Goal: Transaction & Acquisition: Purchase product/service

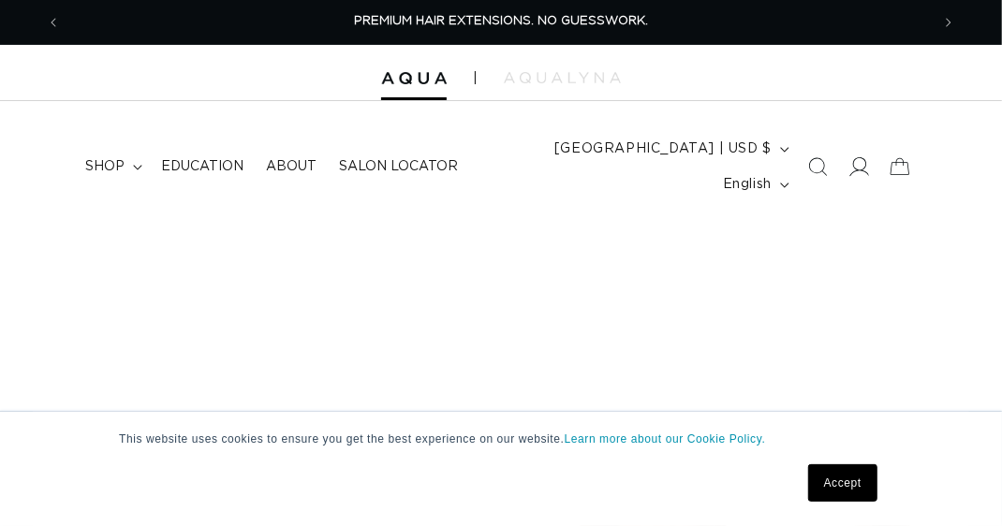
click at [859, 157] on icon at bounding box center [859, 167] width 20 height 20
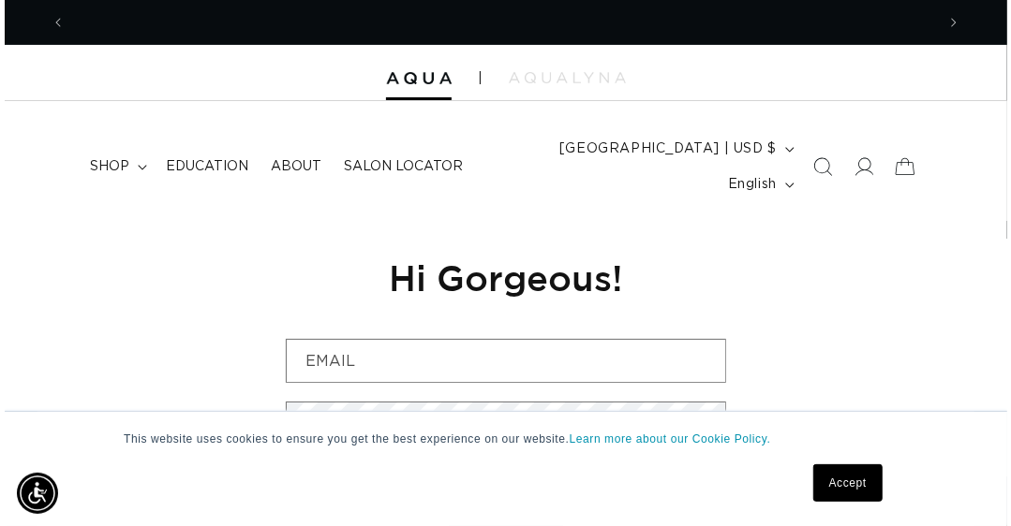
scroll to position [0, 869]
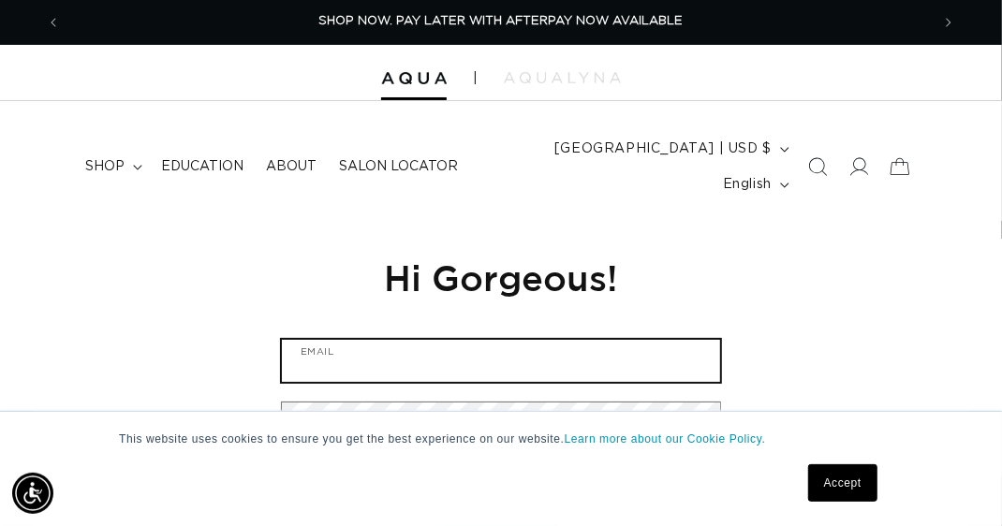
type input "sdrcow@yahoo.com"
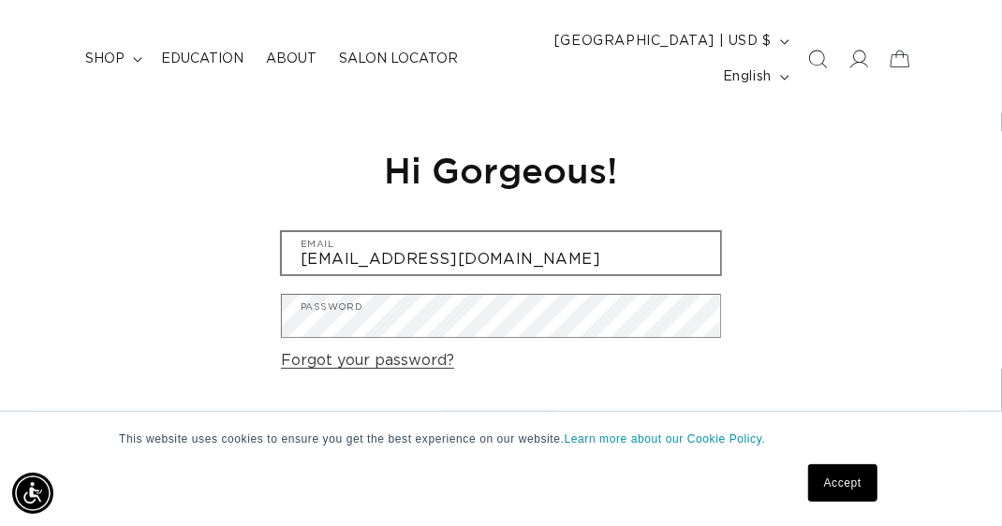
scroll to position [160, 0]
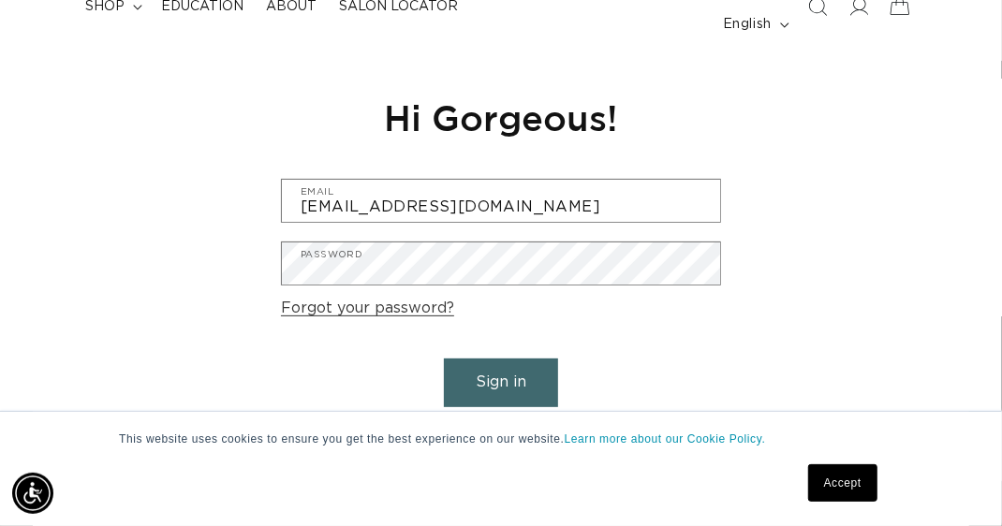
click at [530, 362] on button "Sign in" at bounding box center [501, 383] width 114 height 48
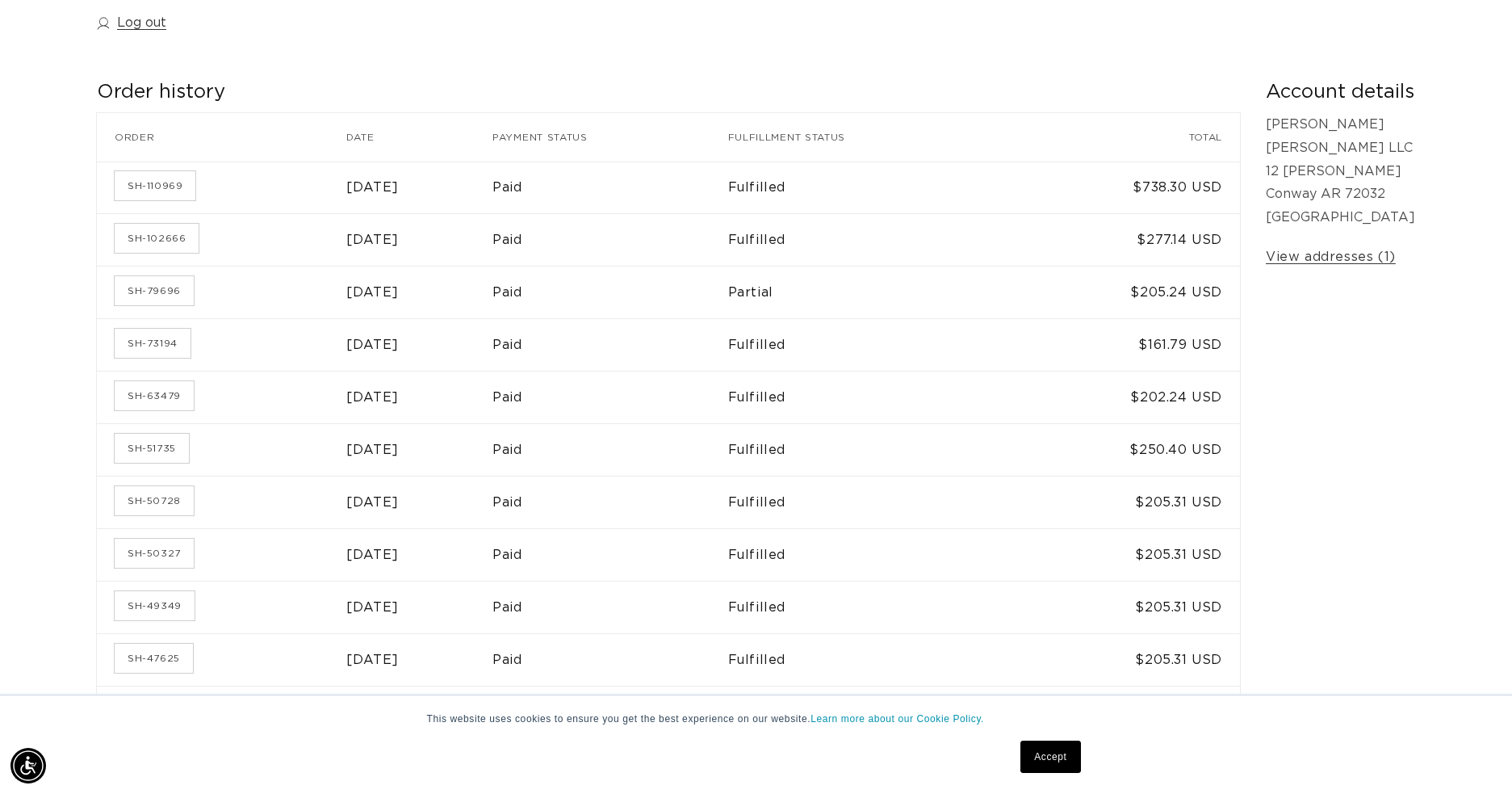
scroll to position [0, 2795]
click at [126, 178] on link "SH-110969" at bounding box center [155, 186] width 81 height 29
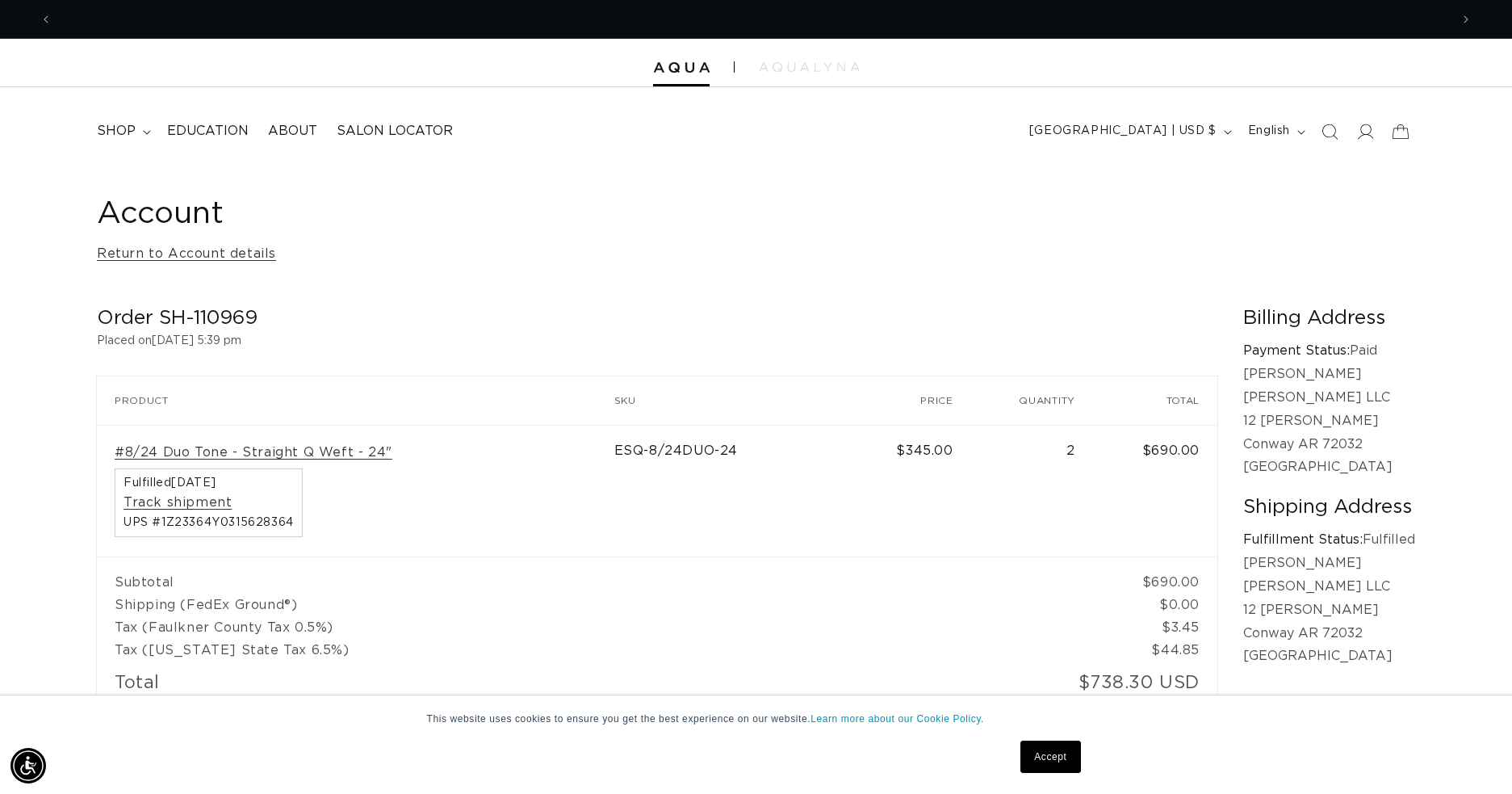
scroll to position [0, 1397]
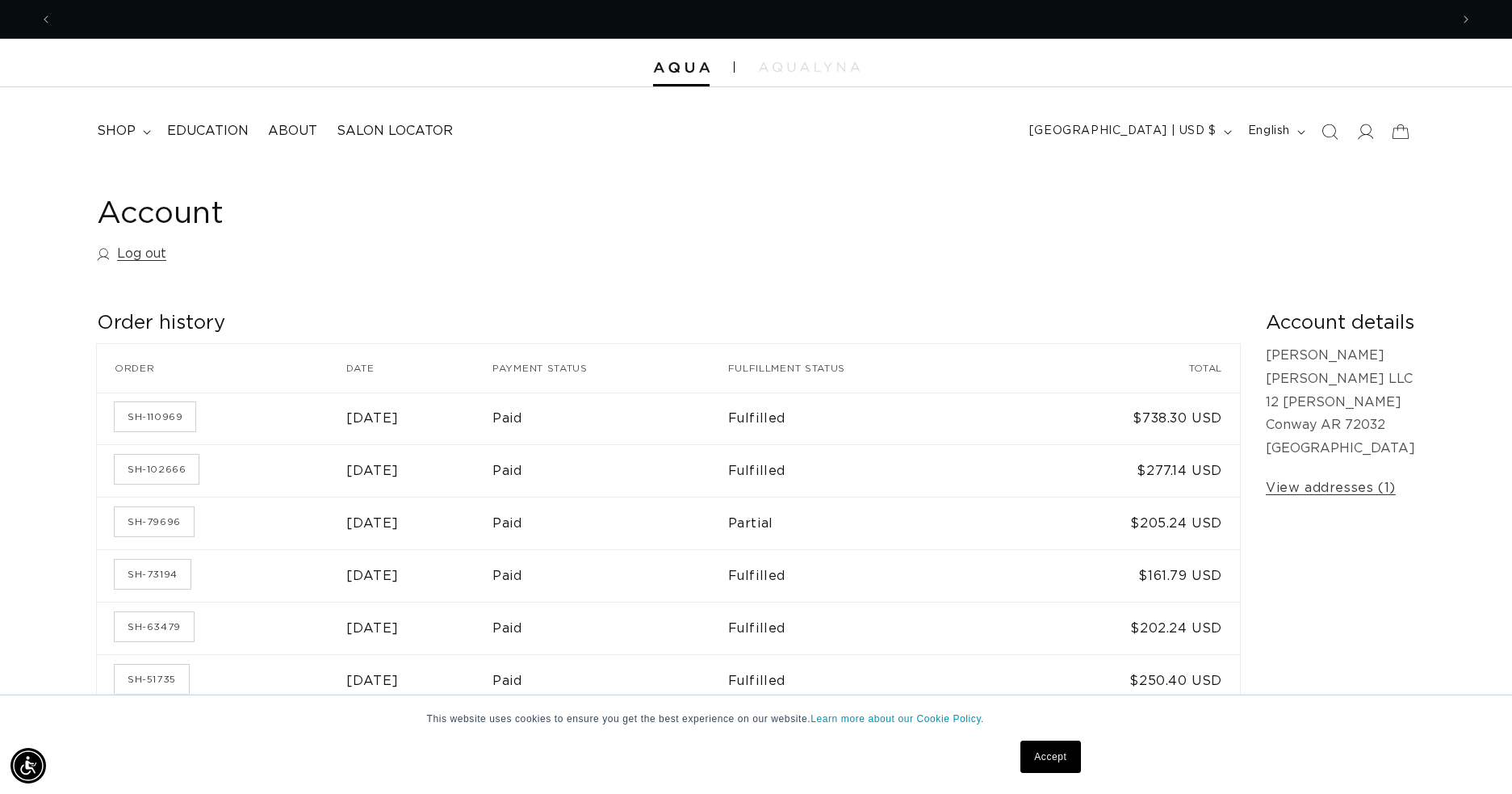
scroll to position [0, 1397]
click at [112, 141] on summary "shop" at bounding box center [122, 131] width 70 height 36
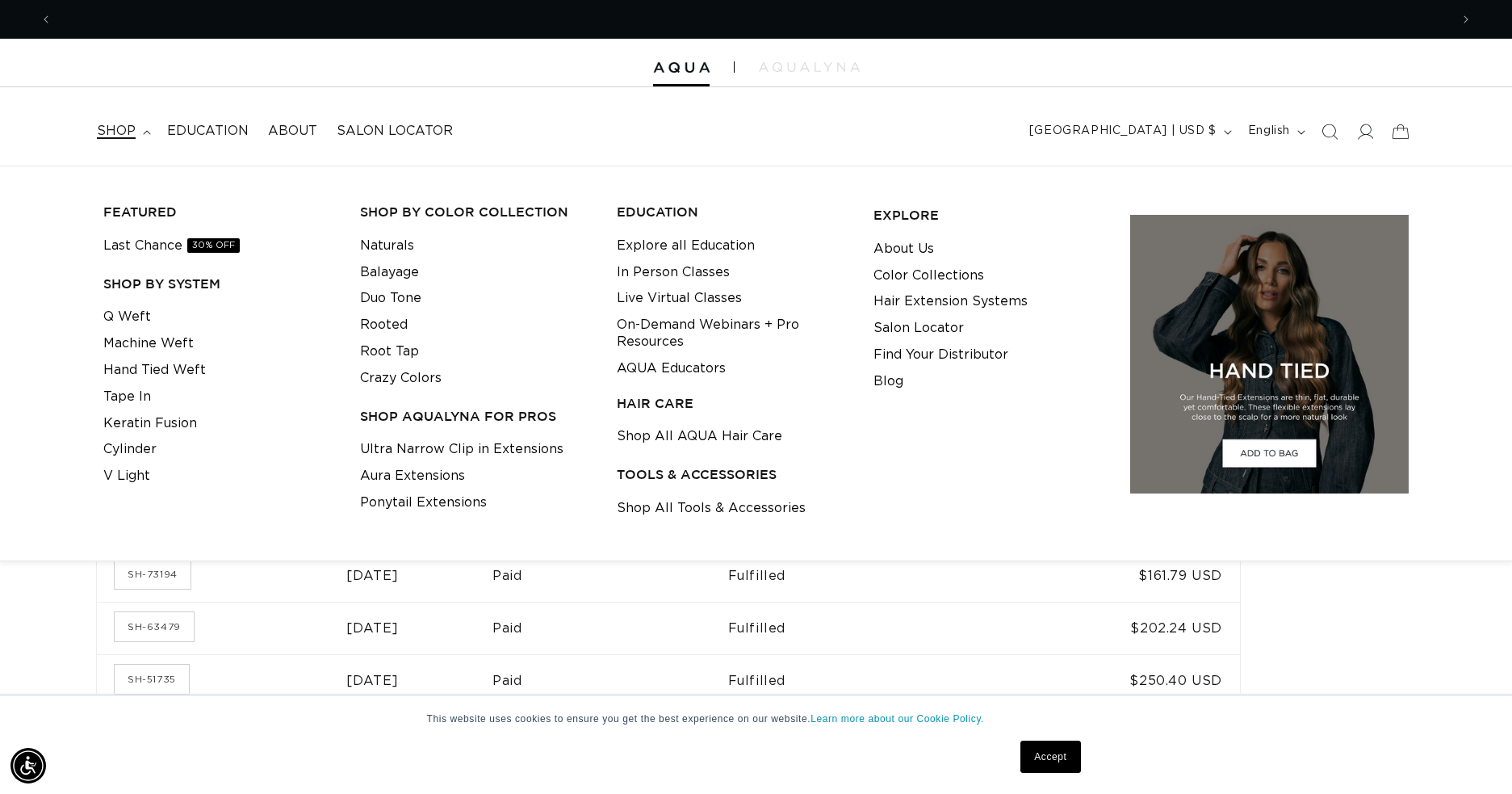
scroll to position [0, 2795]
click at [145, 248] on link "Last Chance 30% OFF" at bounding box center [172, 246] width 136 height 27
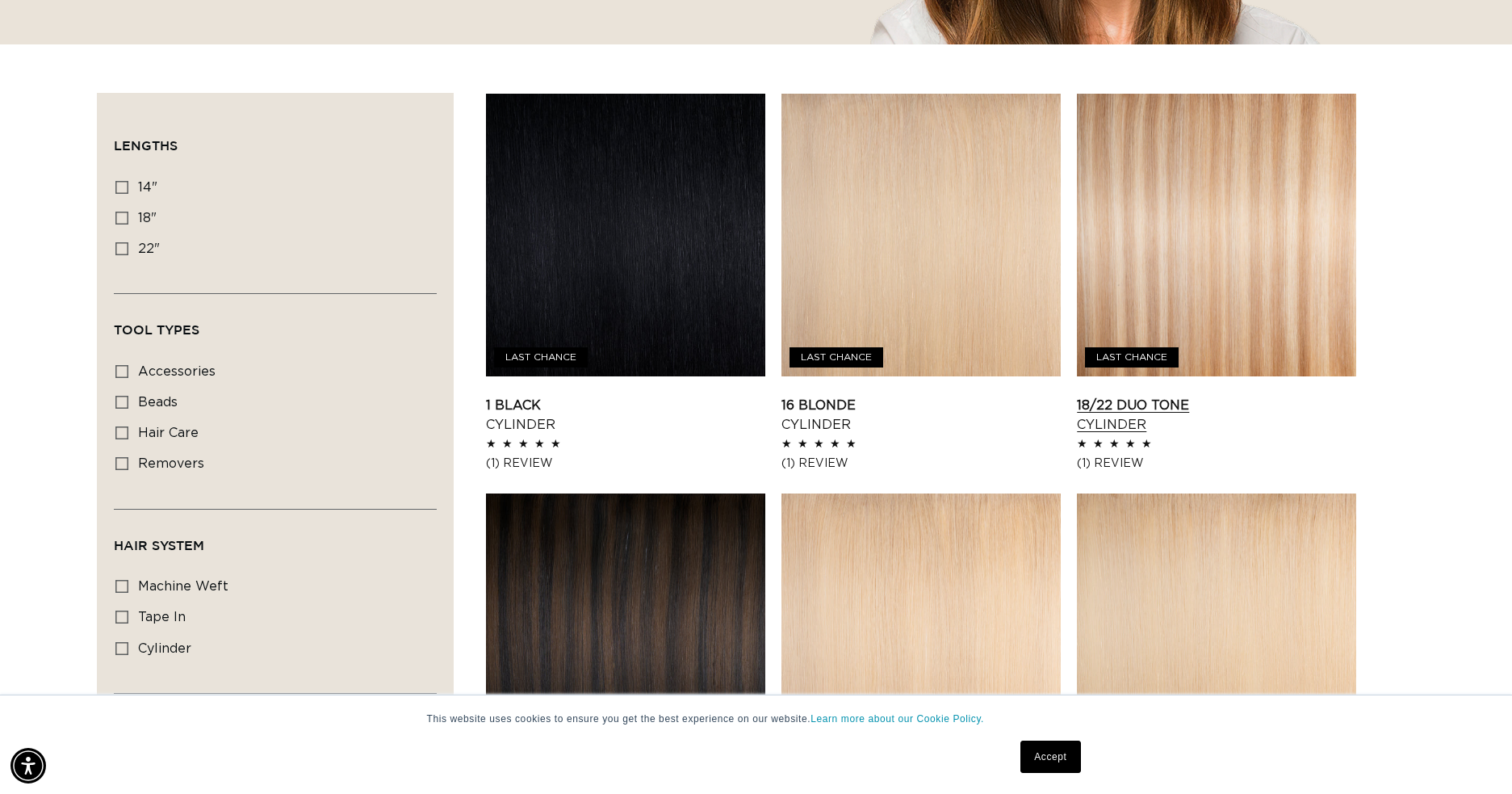
scroll to position [0, 1397]
click at [1259, 396] on link "18/22 Duo Tone Cylinder" at bounding box center [1216, 415] width 279 height 39
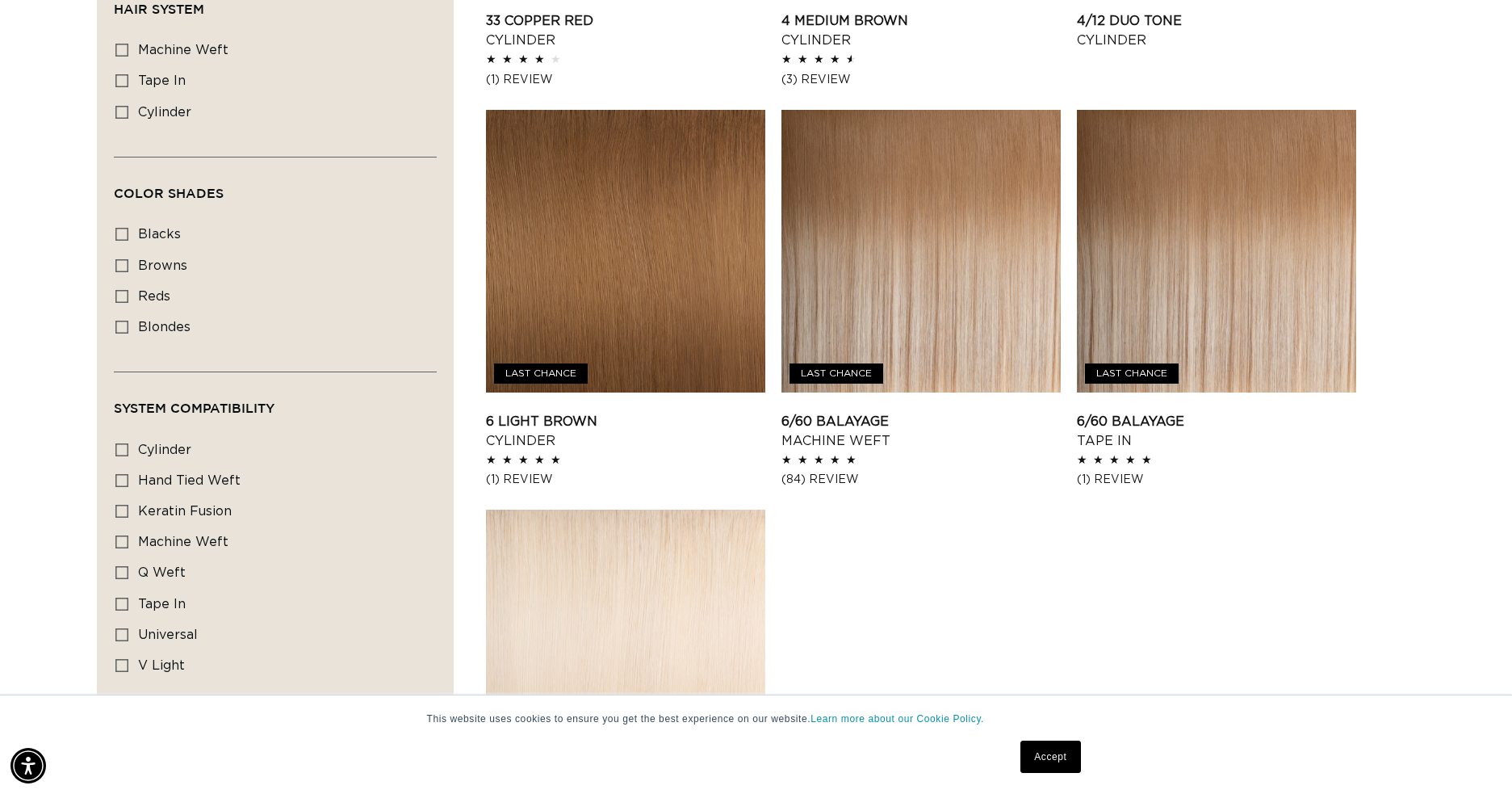
scroll to position [2018, 0]
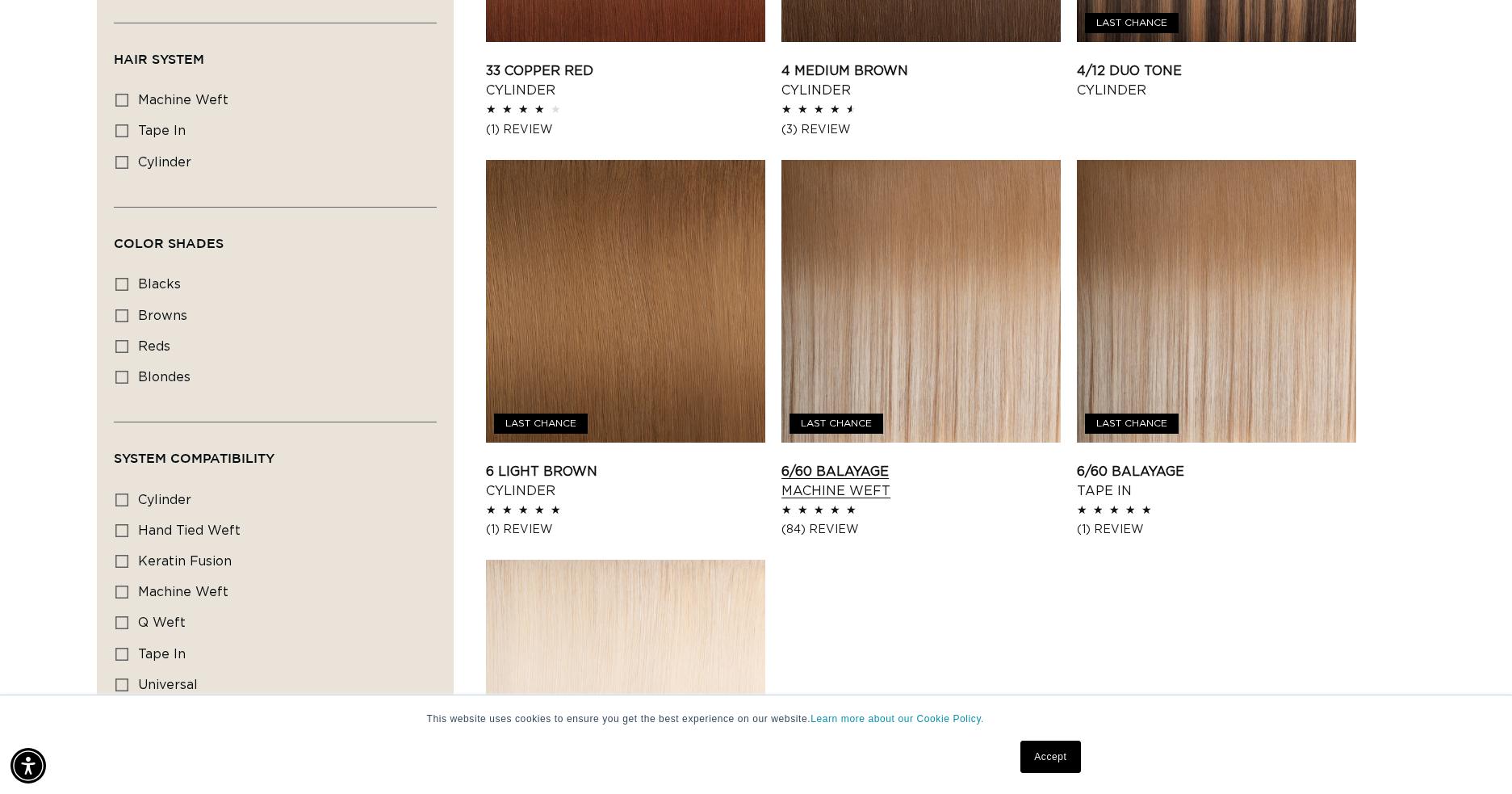
click at [976, 462] on link "6/60 Balayage Machine Weft" at bounding box center [922, 481] width 279 height 39
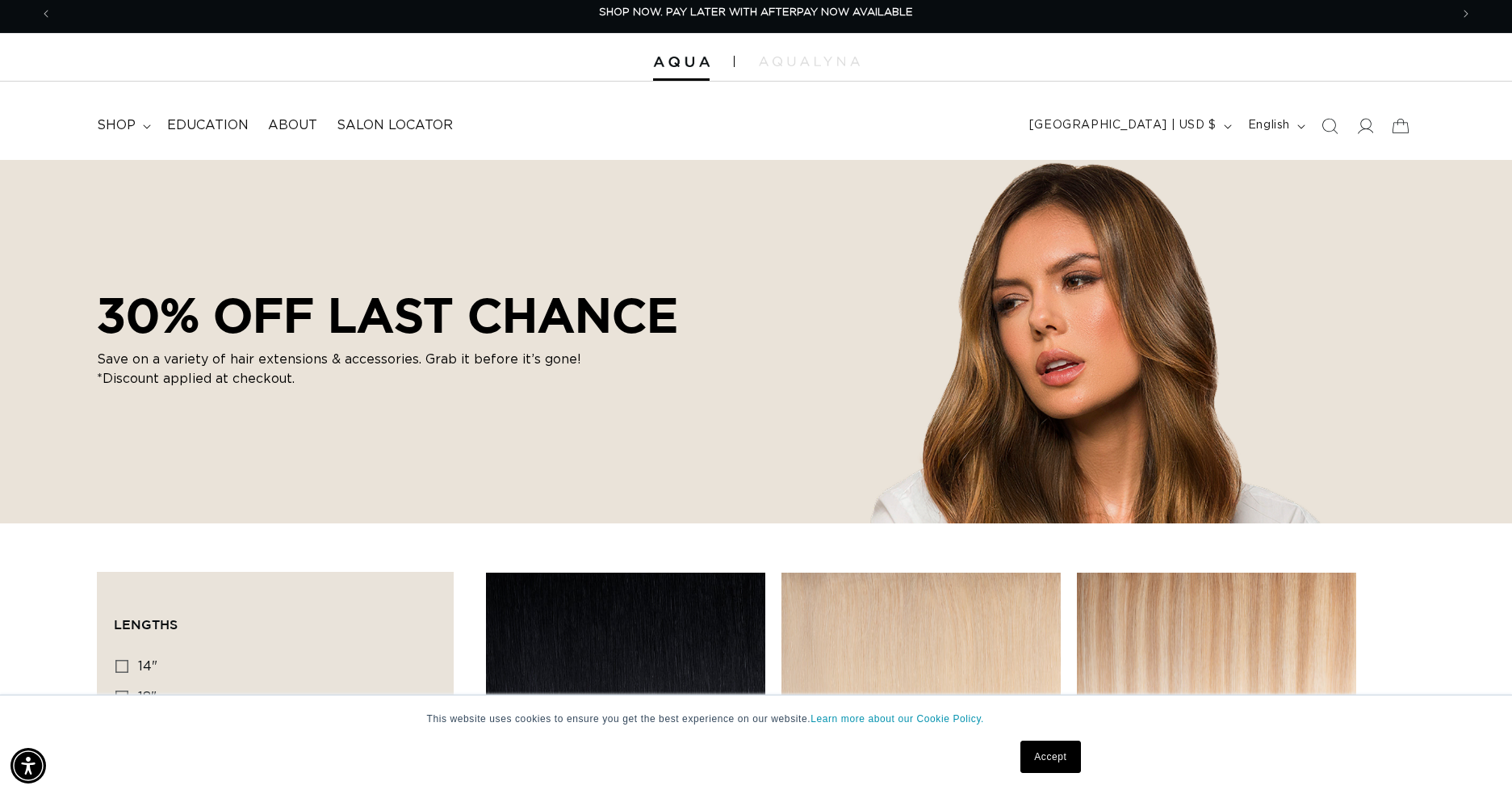
scroll to position [0, 0]
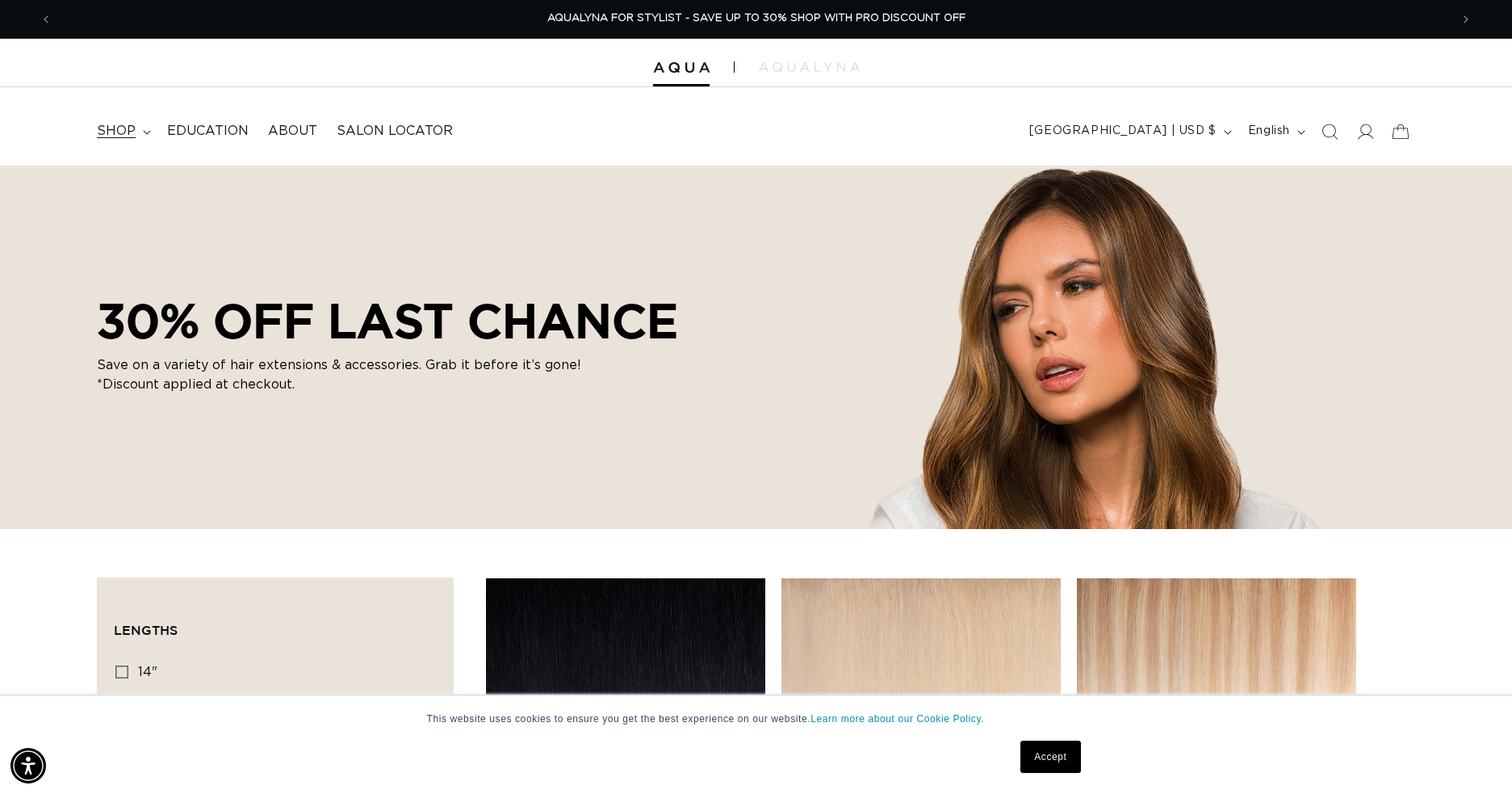
click at [134, 125] on summary "shop" at bounding box center [122, 131] width 70 height 36
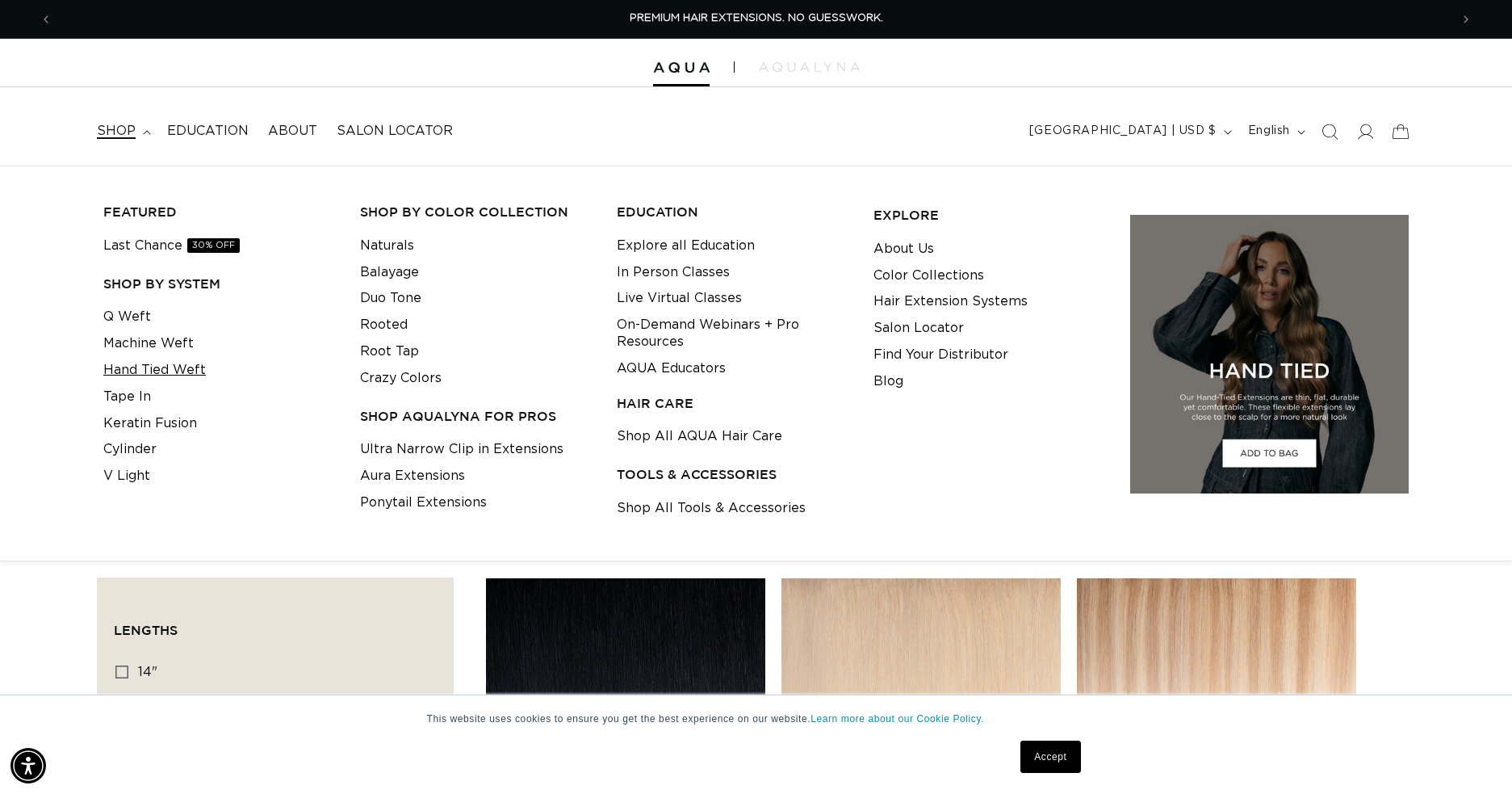
click at [136, 369] on link "Hand Tied Weft" at bounding box center [154, 370] width 103 height 27
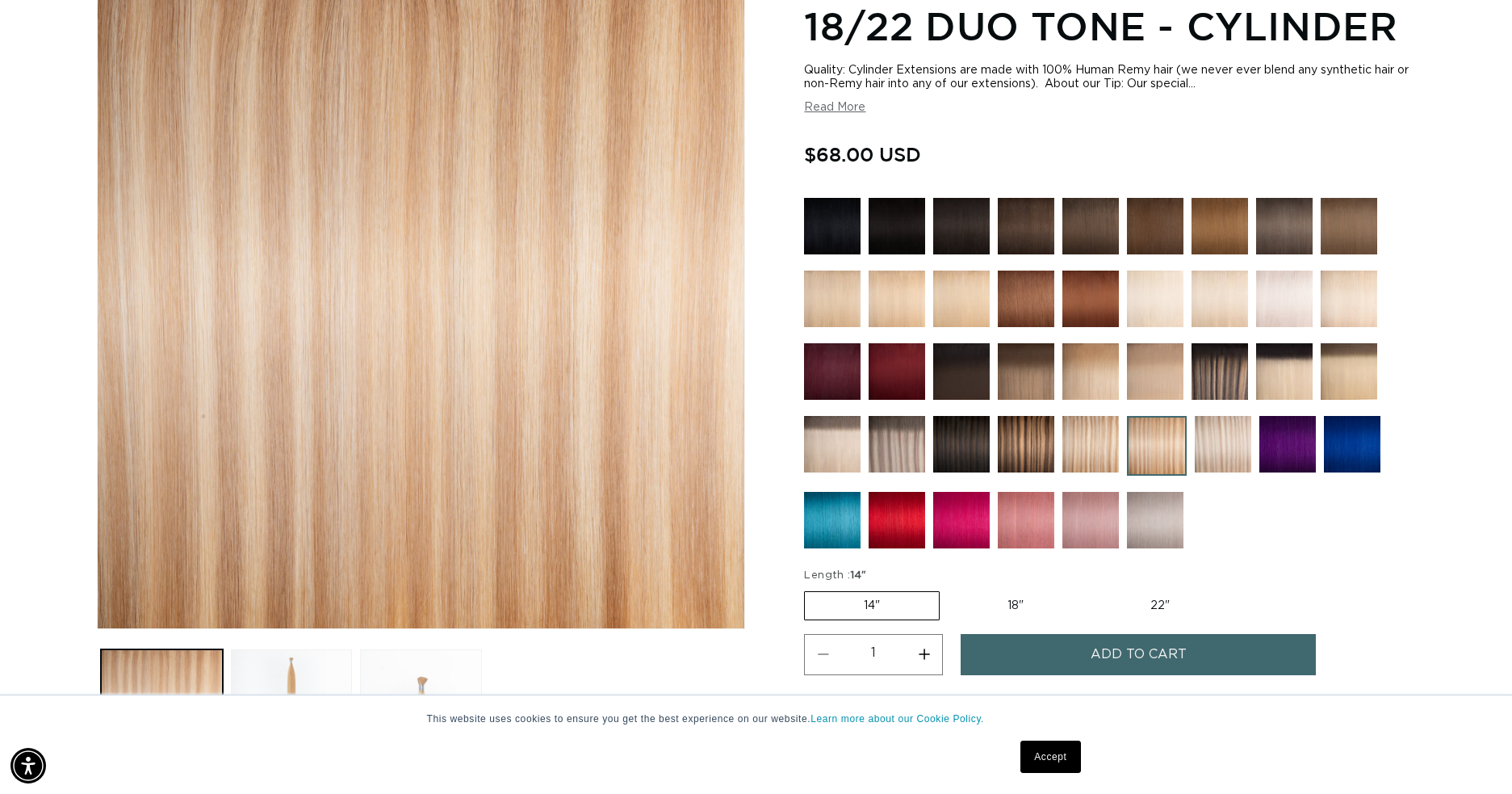
scroll to position [0, 1397]
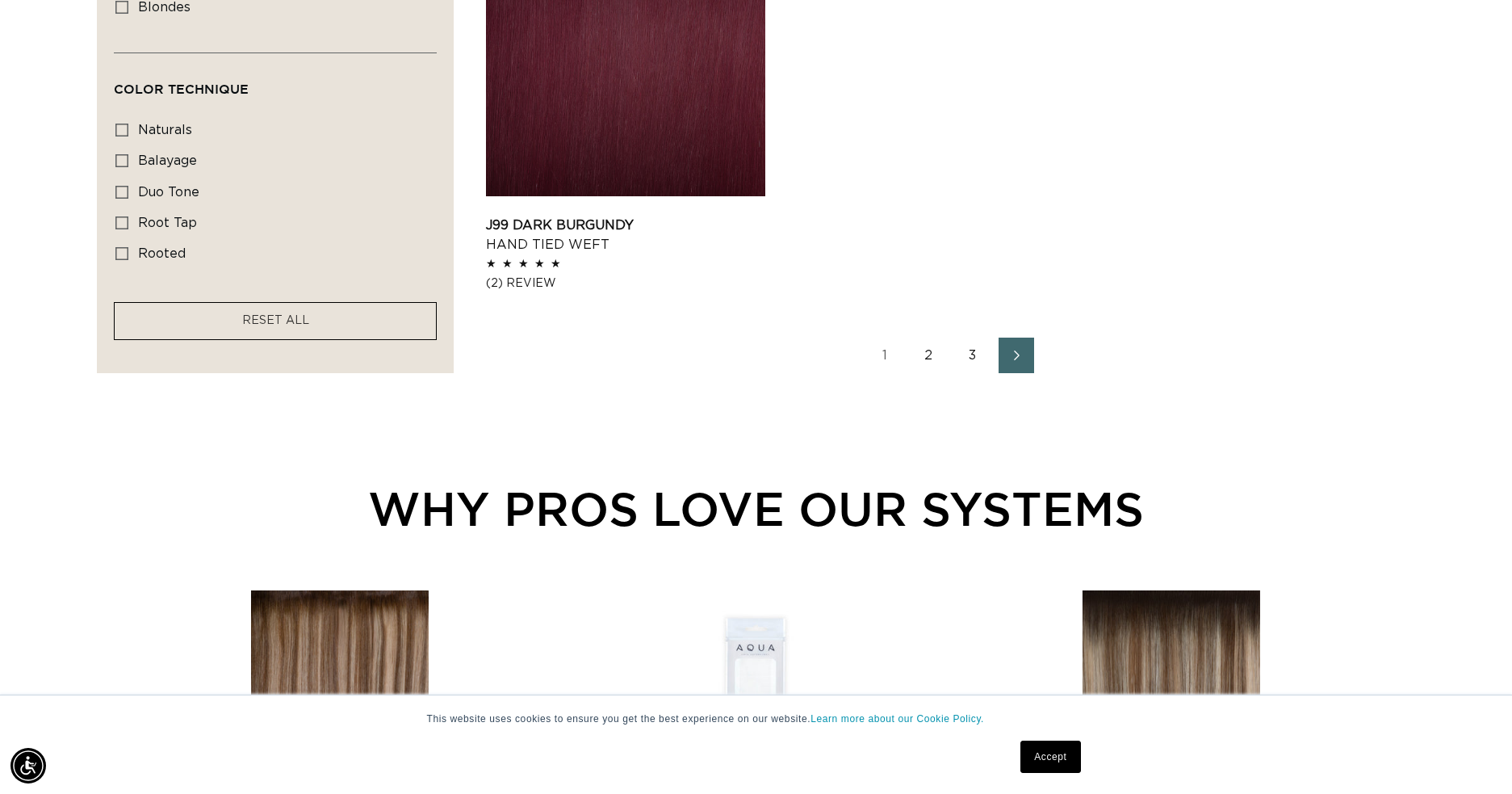
scroll to position [0, 2795]
click at [928, 360] on link "2" at bounding box center [928, 354] width 35 height 35
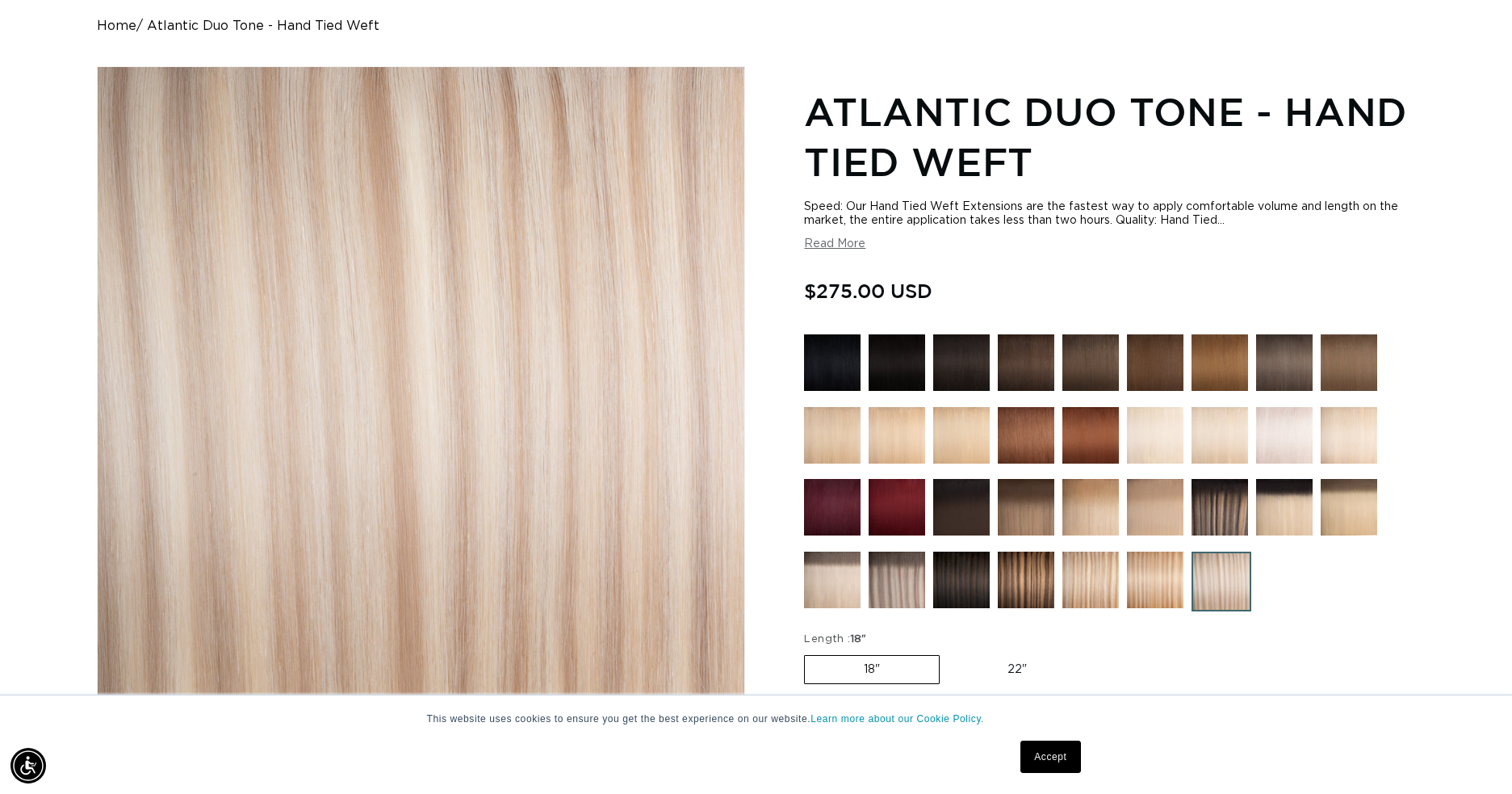
scroll to position [161, 0]
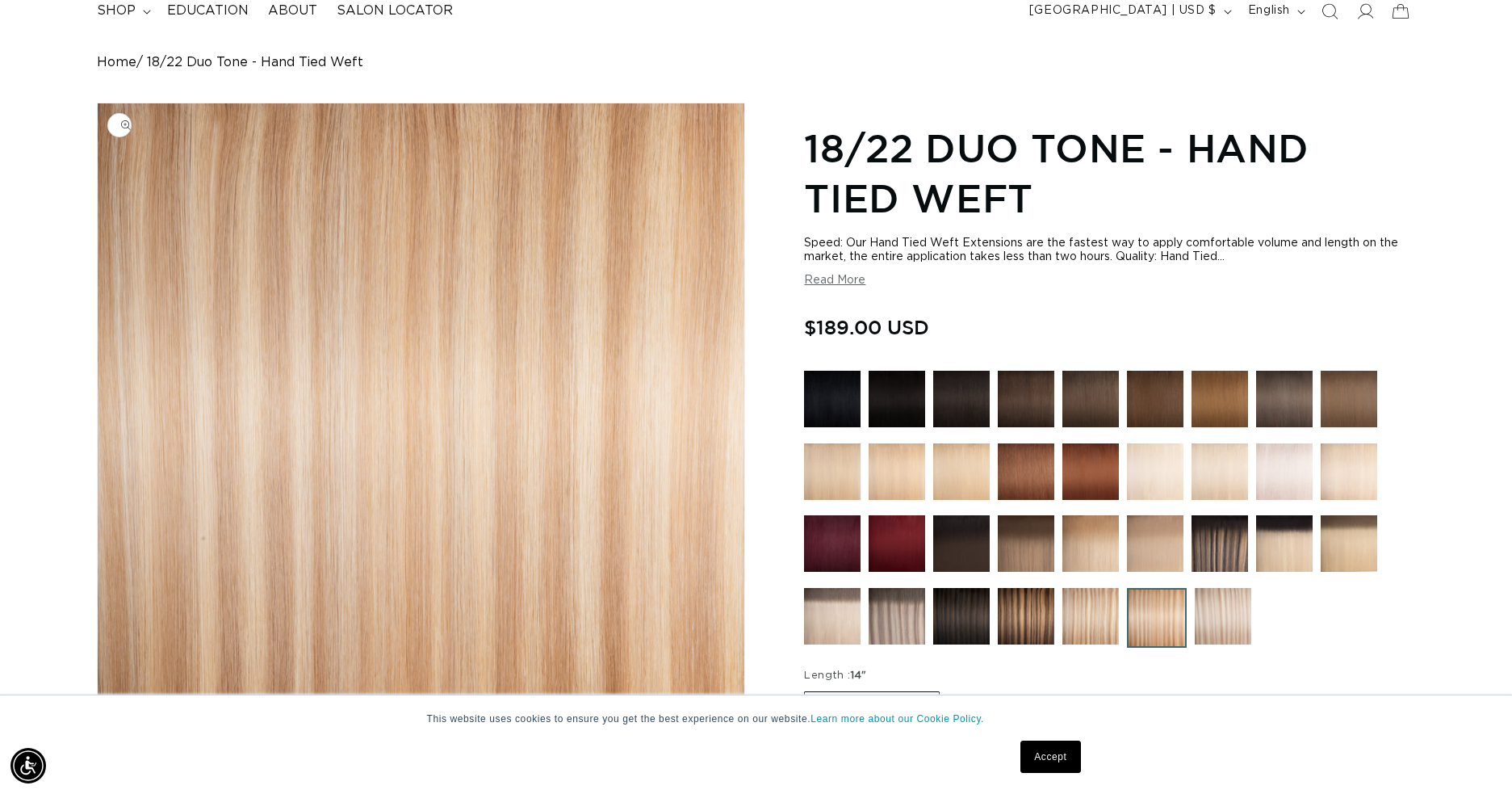
scroll to position [323, 0]
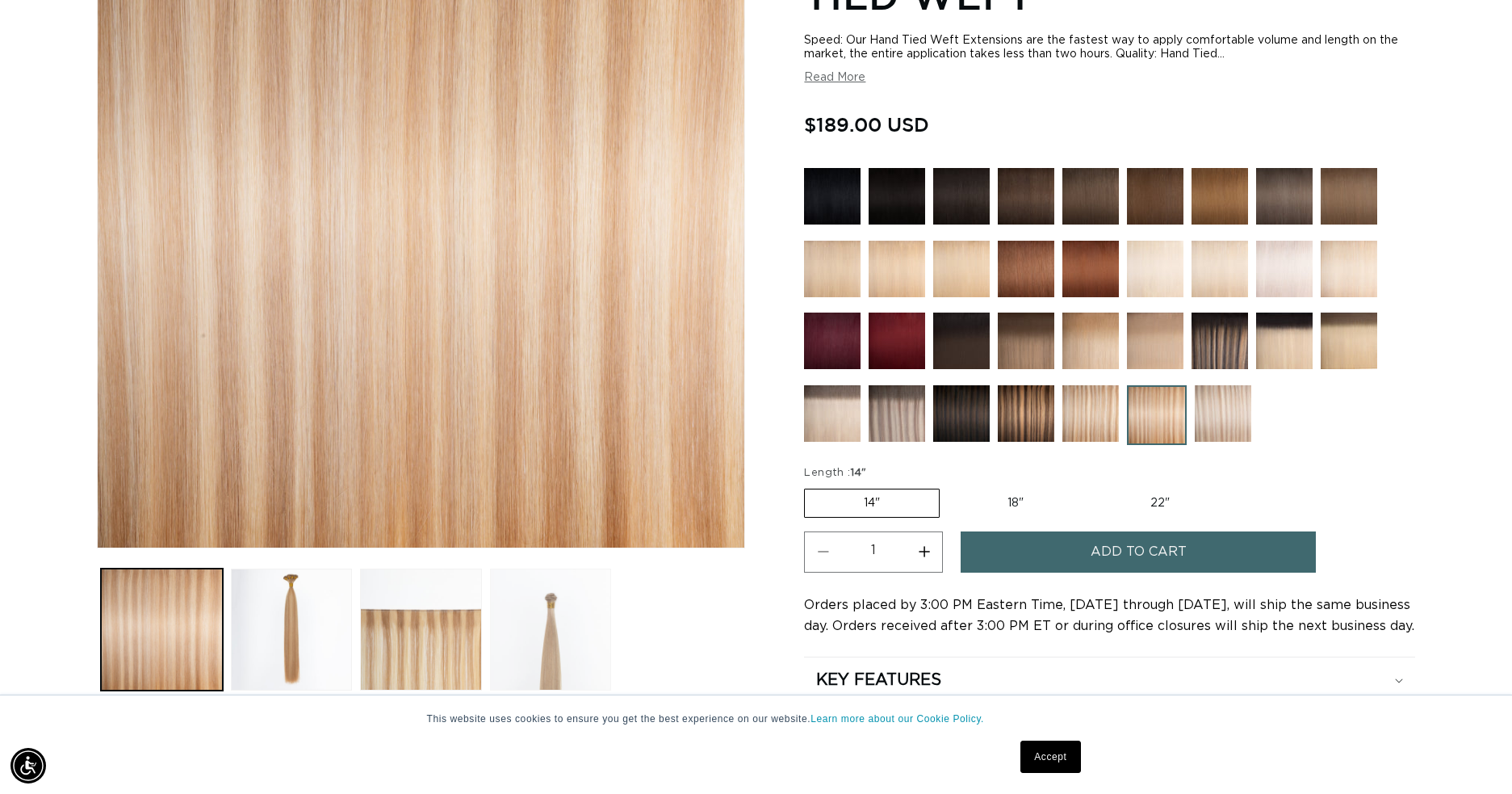
click at [557, 621] on button "Load image 4 in gallery view" at bounding box center [551, 628] width 122 height 122
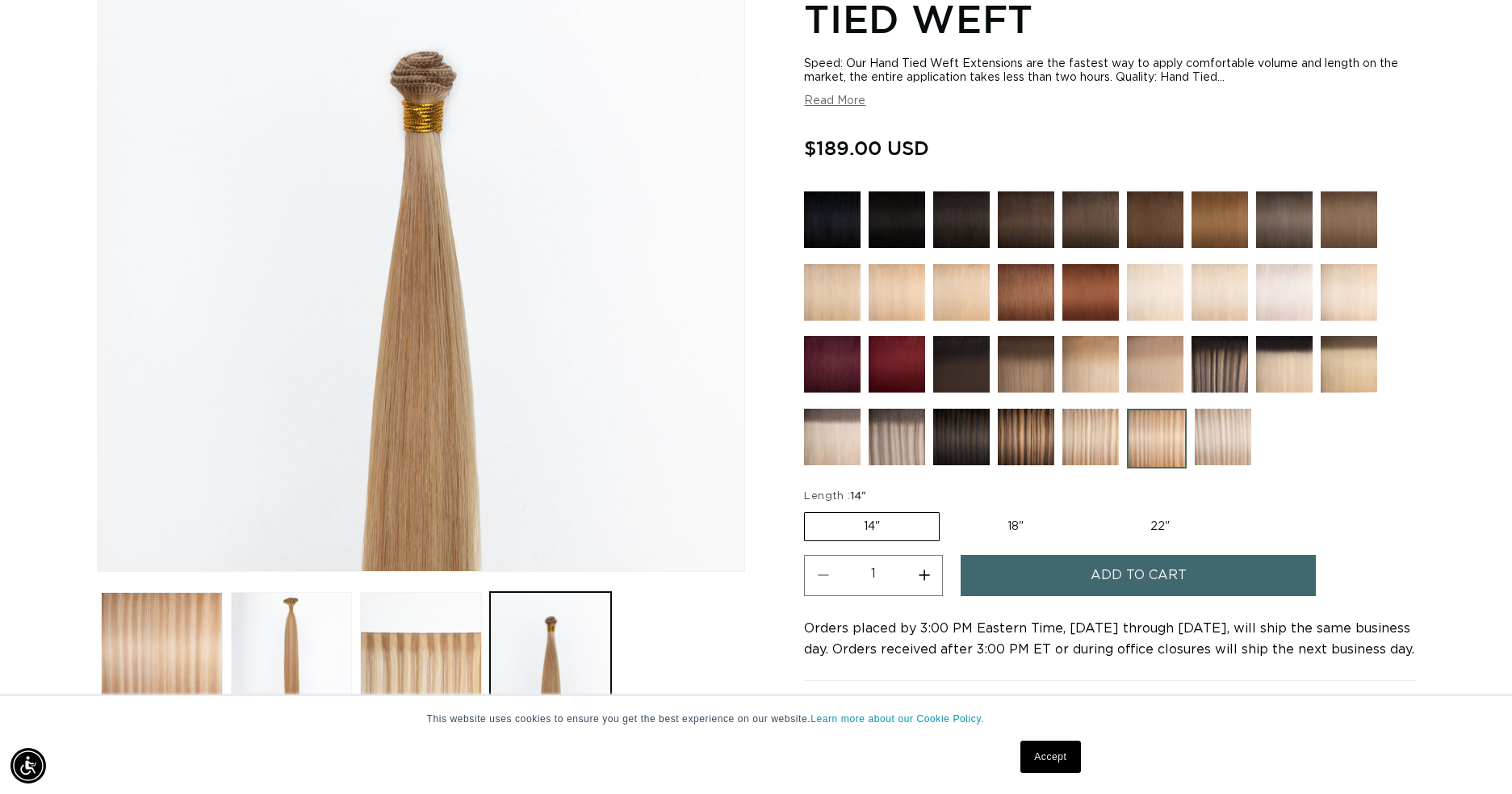
scroll to position [0, 1397]
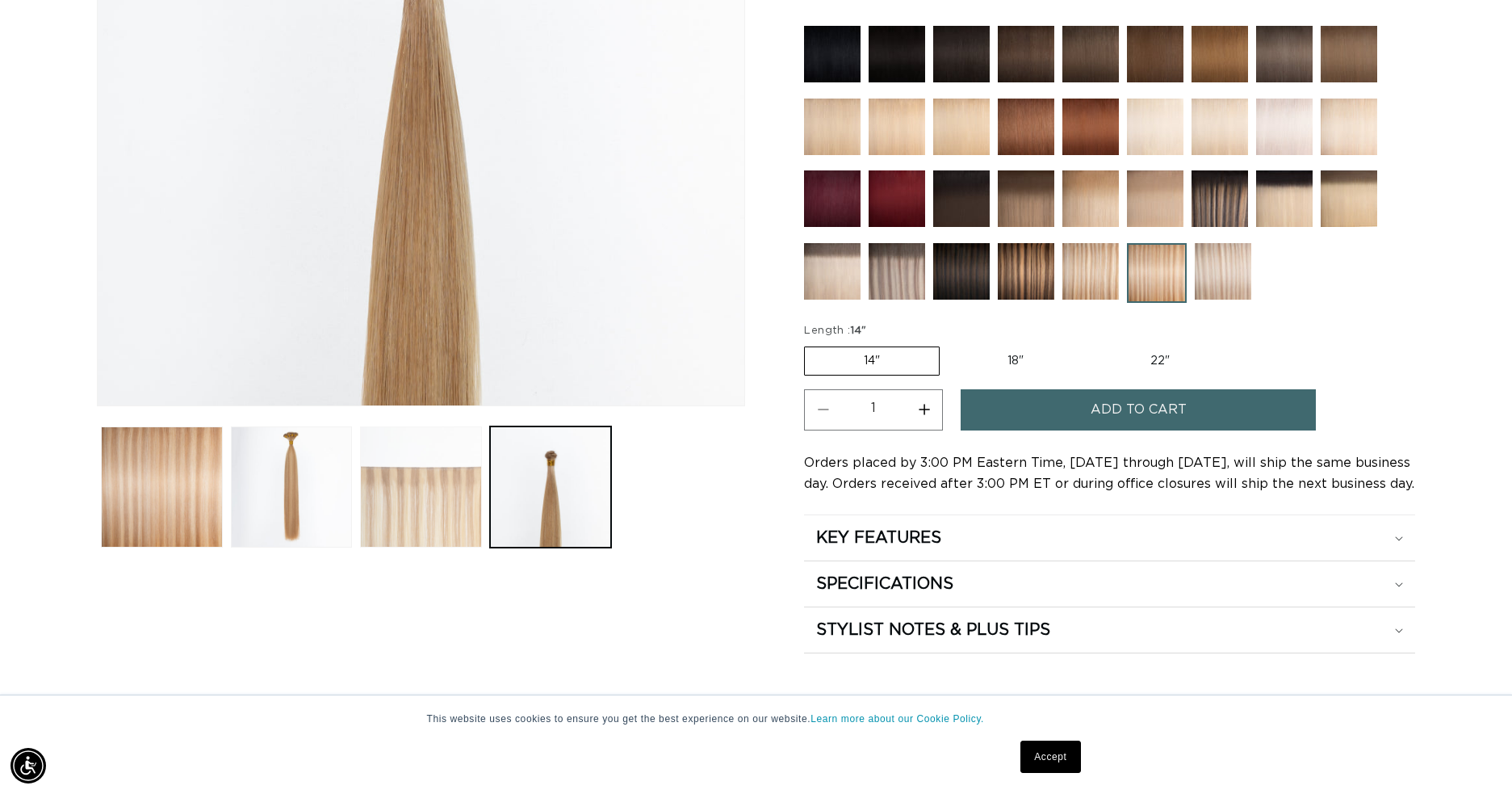
click at [445, 500] on button "Load image 3 in gallery view" at bounding box center [421, 487] width 122 height 122
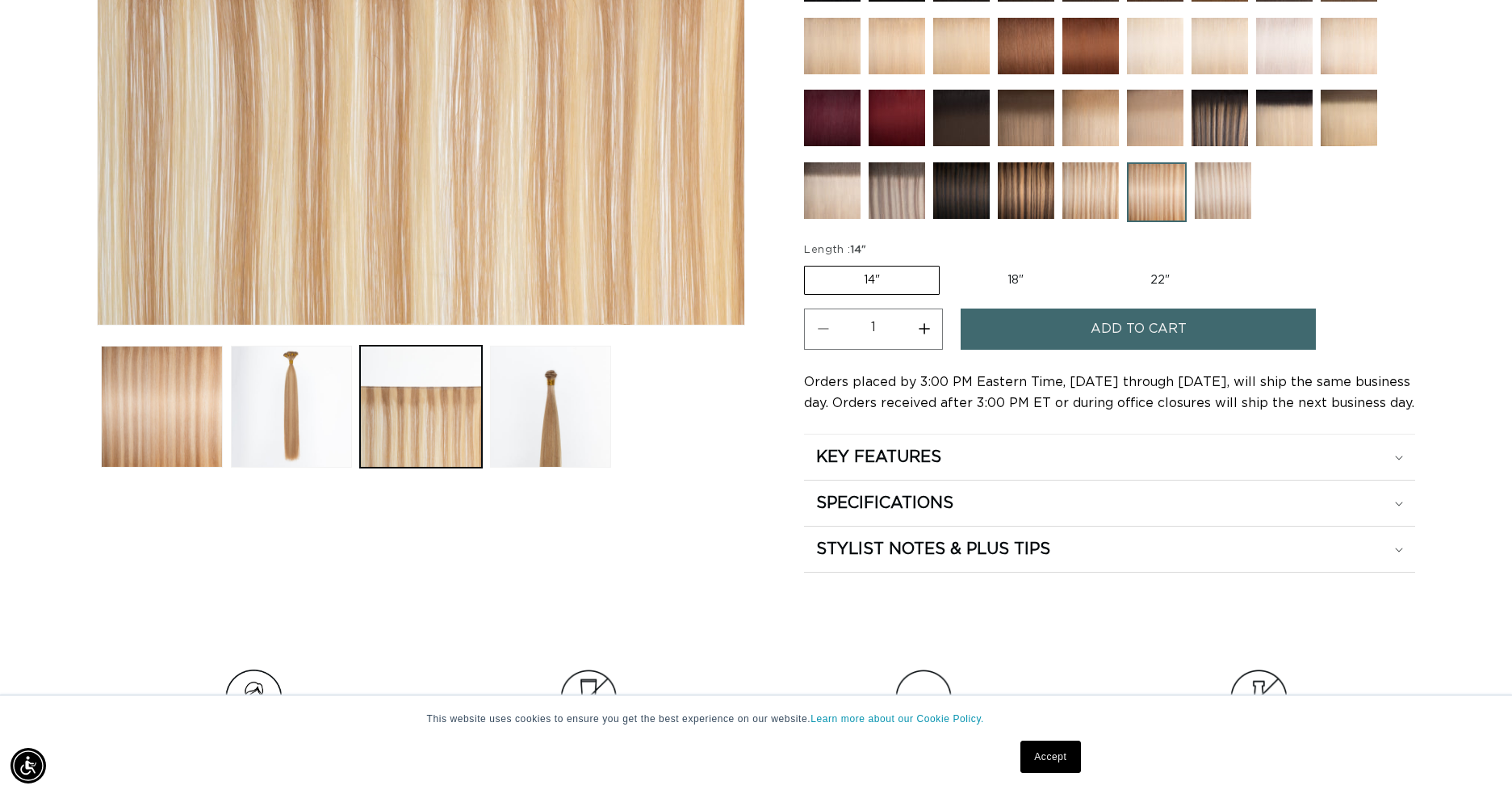
scroll to position [0, 2795]
click at [926, 462] on h2 "KEY FEATURES" at bounding box center [878, 457] width 125 height 21
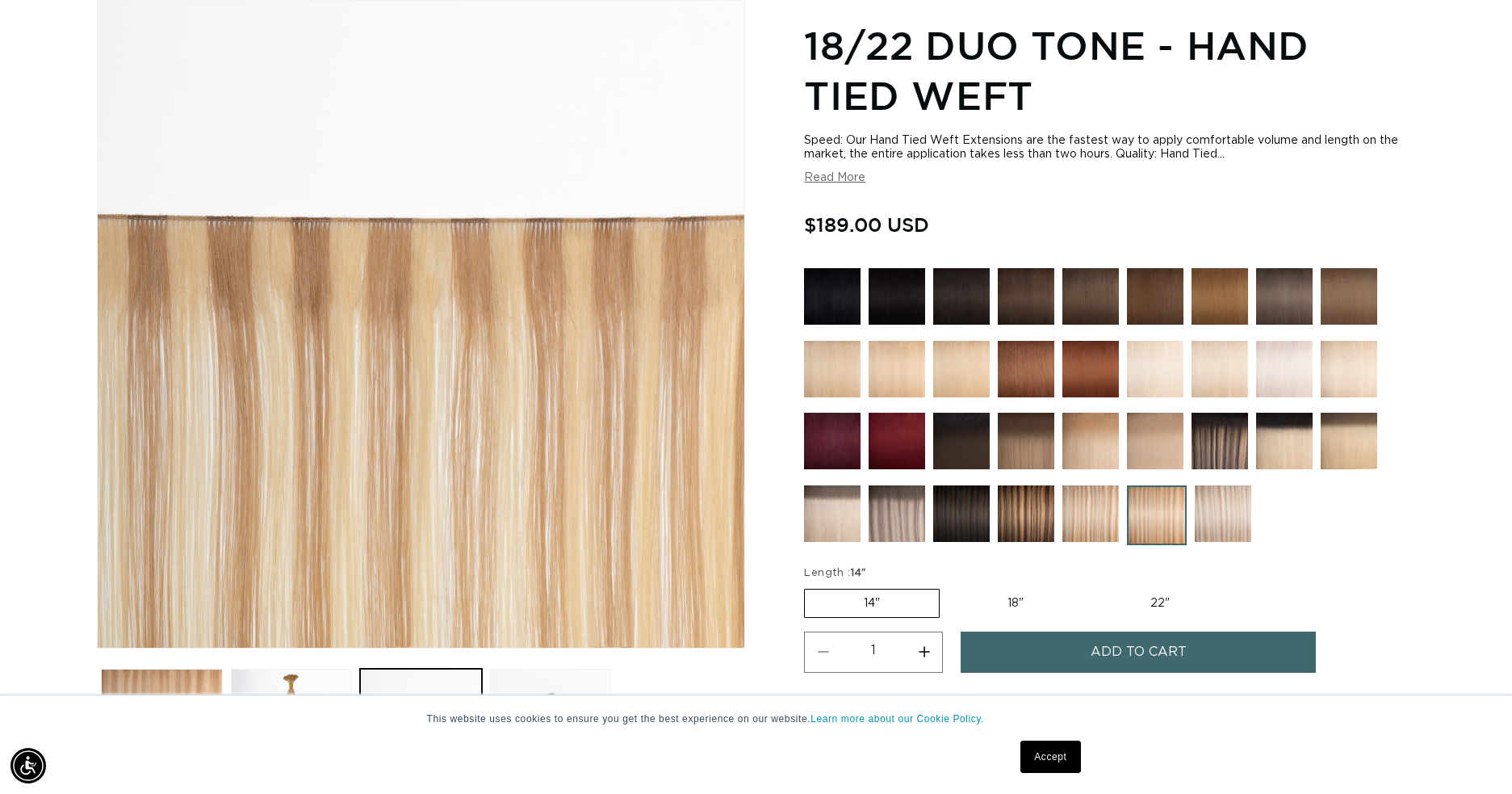
scroll to position [0, 1397]
click at [1192, 649] on button "Add to cart" at bounding box center [1139, 652] width 355 height 41
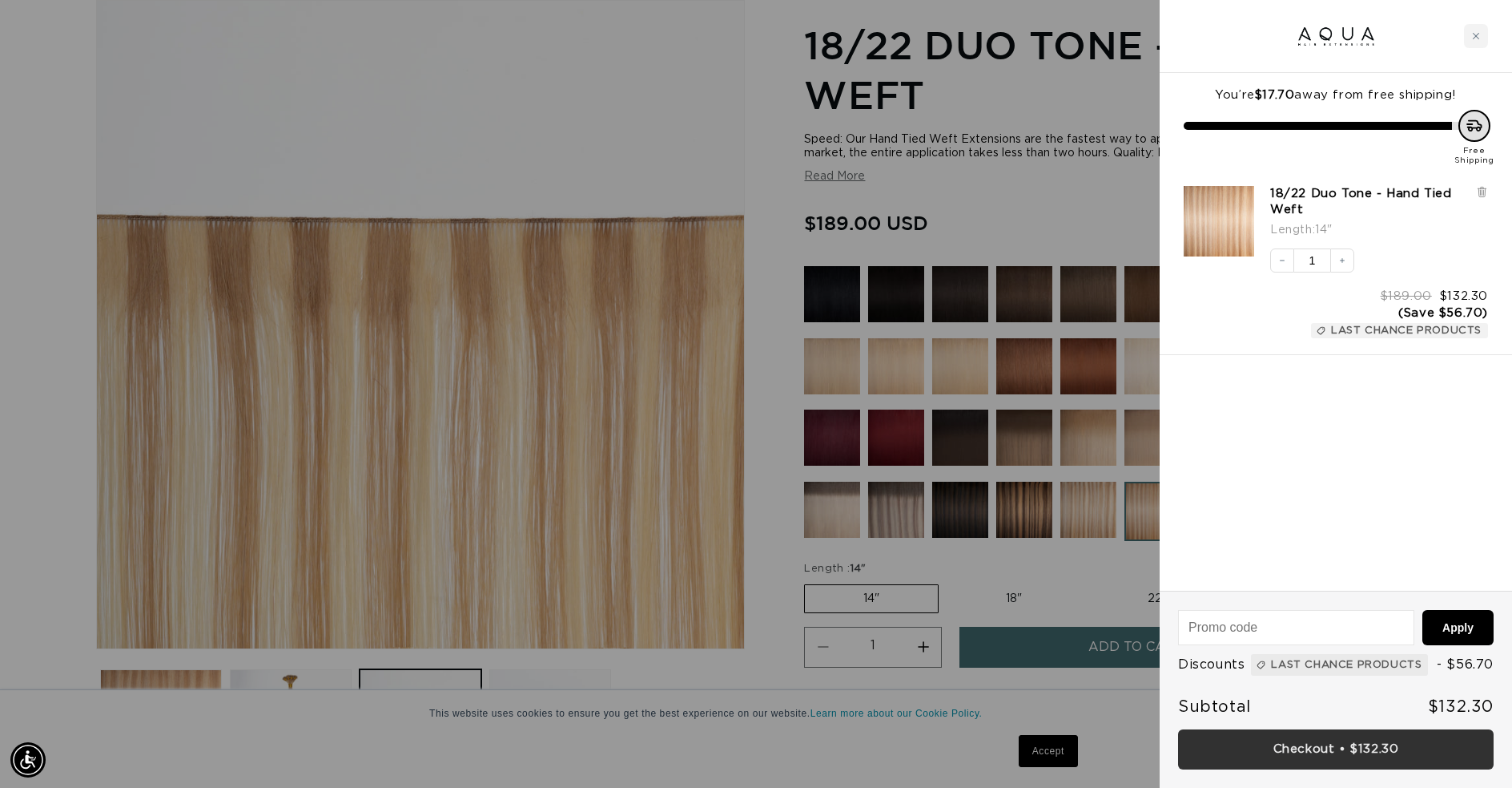
scroll to position [0, 2797]
click at [1403, 749] on link "Checkout • $132.30" at bounding box center [1336, 749] width 316 height 41
